Goal: Task Accomplishment & Management: Manage account settings

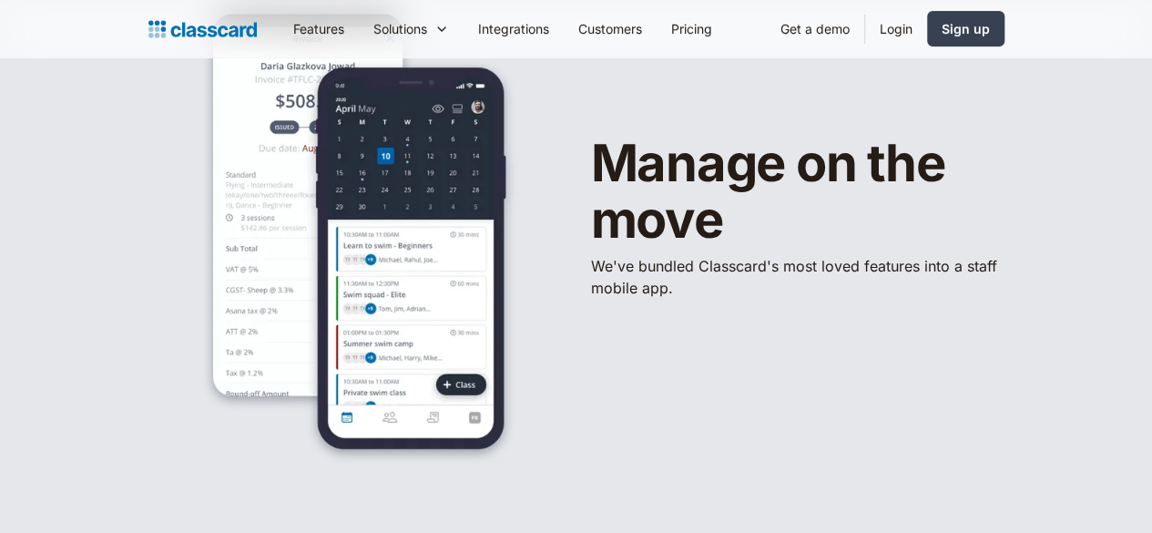
scroll to position [364, 0]
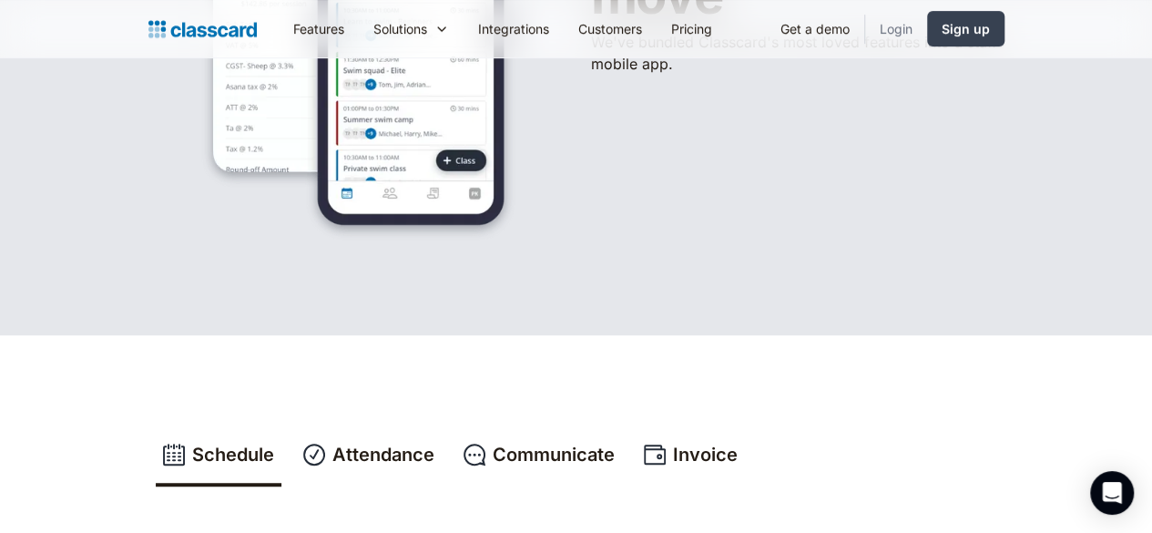
click at [927, 25] on link "Login" at bounding box center [896, 28] width 62 height 41
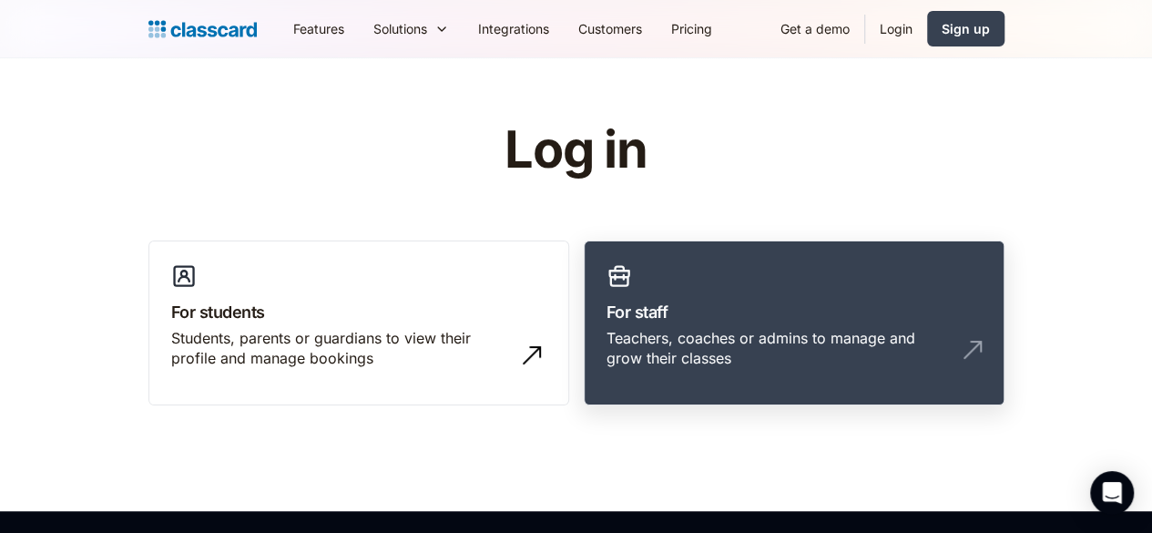
click at [729, 284] on link "For staff Teachers, coaches or admins to manage and grow their classes" at bounding box center [794, 323] width 421 height 166
